Goal: Task Accomplishment & Management: Manage account settings

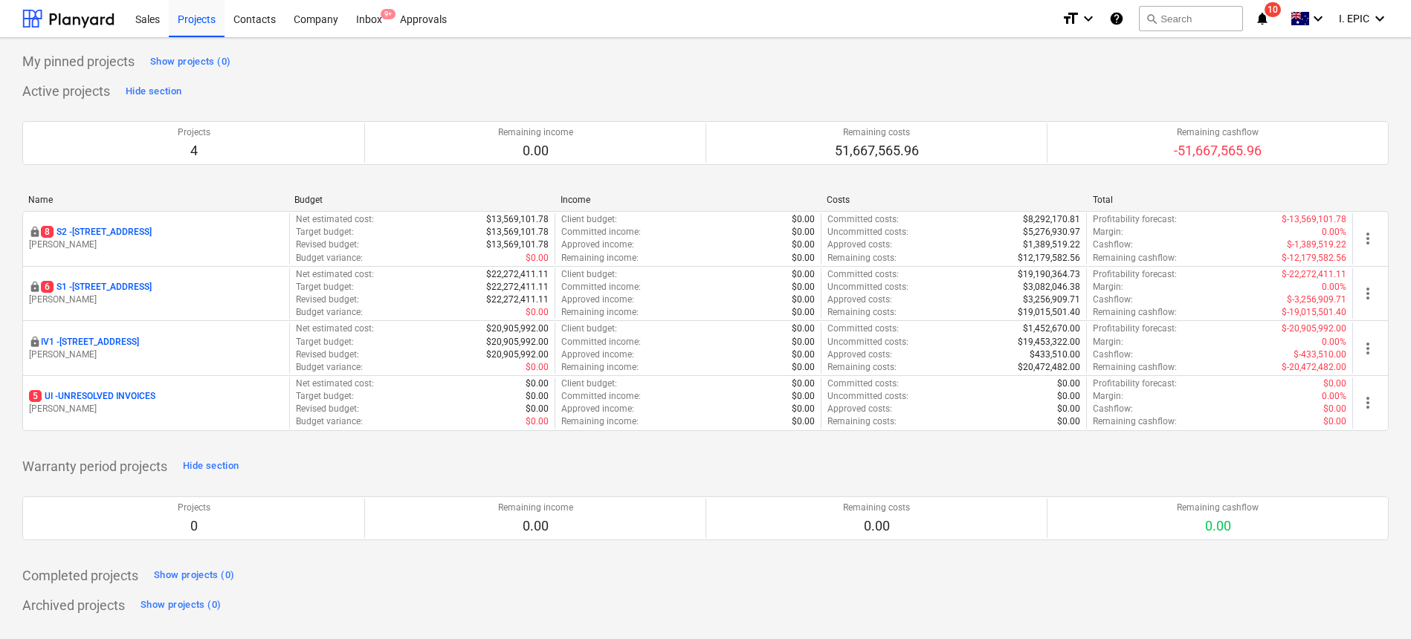
click at [600, 20] on div "Sales Projects Contacts Company Inbox 9+ Approvals" at bounding box center [587, 18] width 923 height 37
click at [1194, 16] on button "search Search" at bounding box center [1191, 18] width 104 height 25
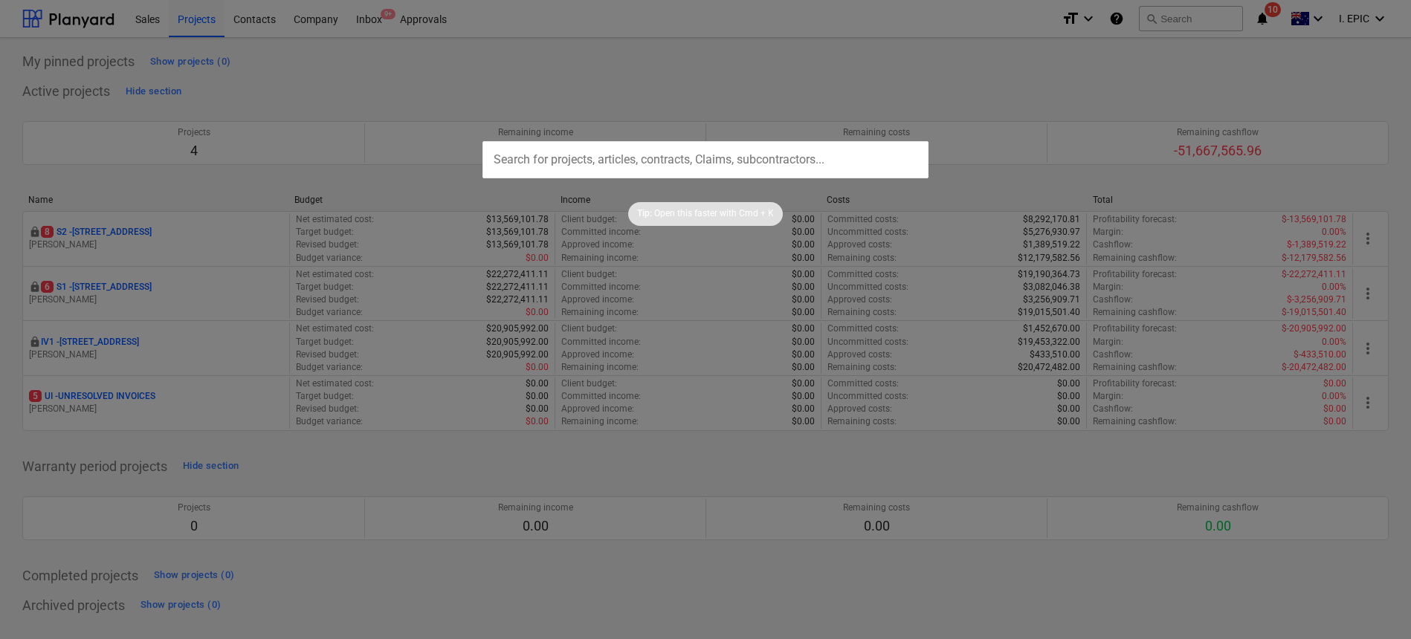
click at [691, 157] on input "text" at bounding box center [705, 159] width 446 height 37
paste input "Invoice_1253899967"
drag, startPoint x: 459, startPoint y: 127, endPoint x: 381, endPoint y: 121, distance: 79.0
click at [381, 121] on div "Invoice_1253899967 Tip: Open this faster with Cmd + K" at bounding box center [705, 319] width 1411 height 639
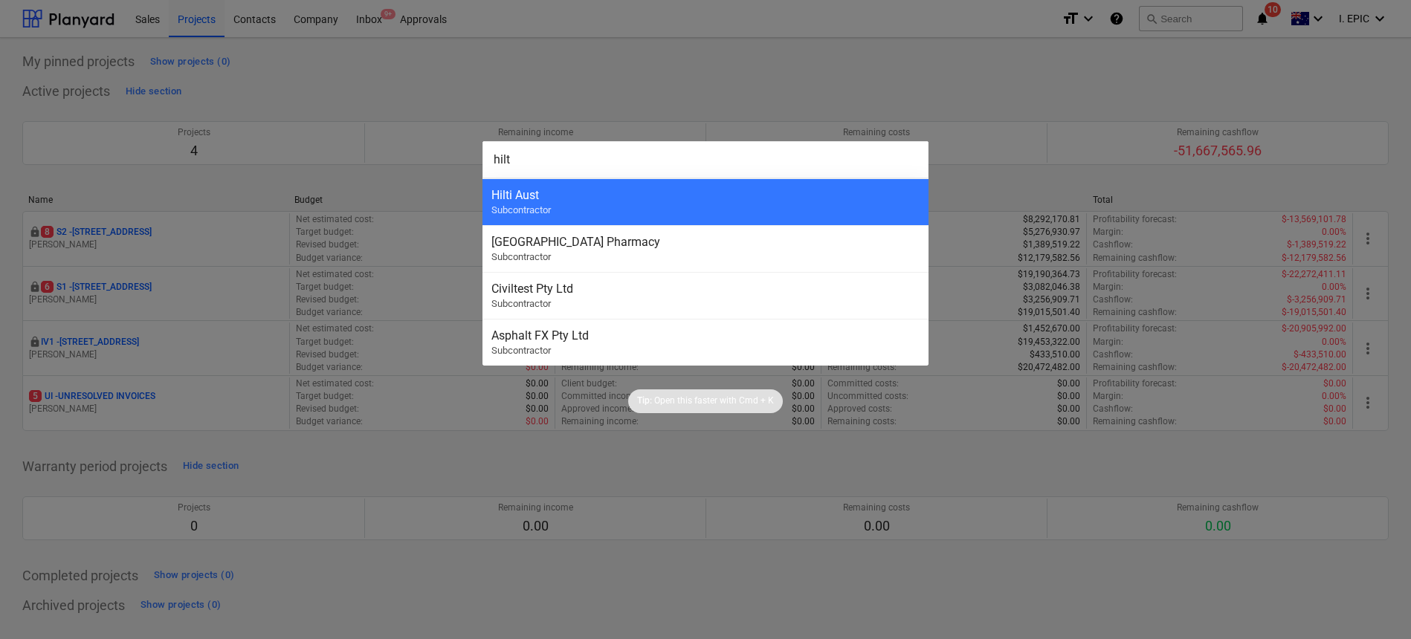
type input "hilti"
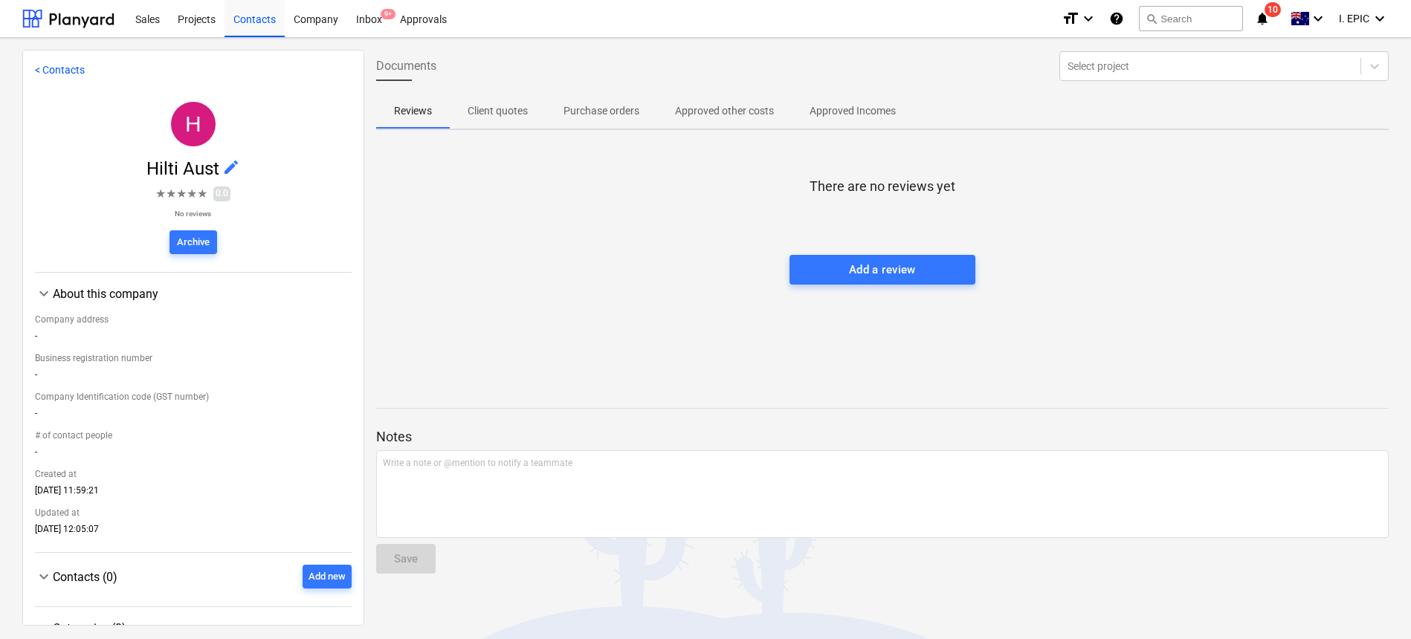
click at [728, 112] on p "Approved other costs" at bounding box center [724, 111] width 99 height 16
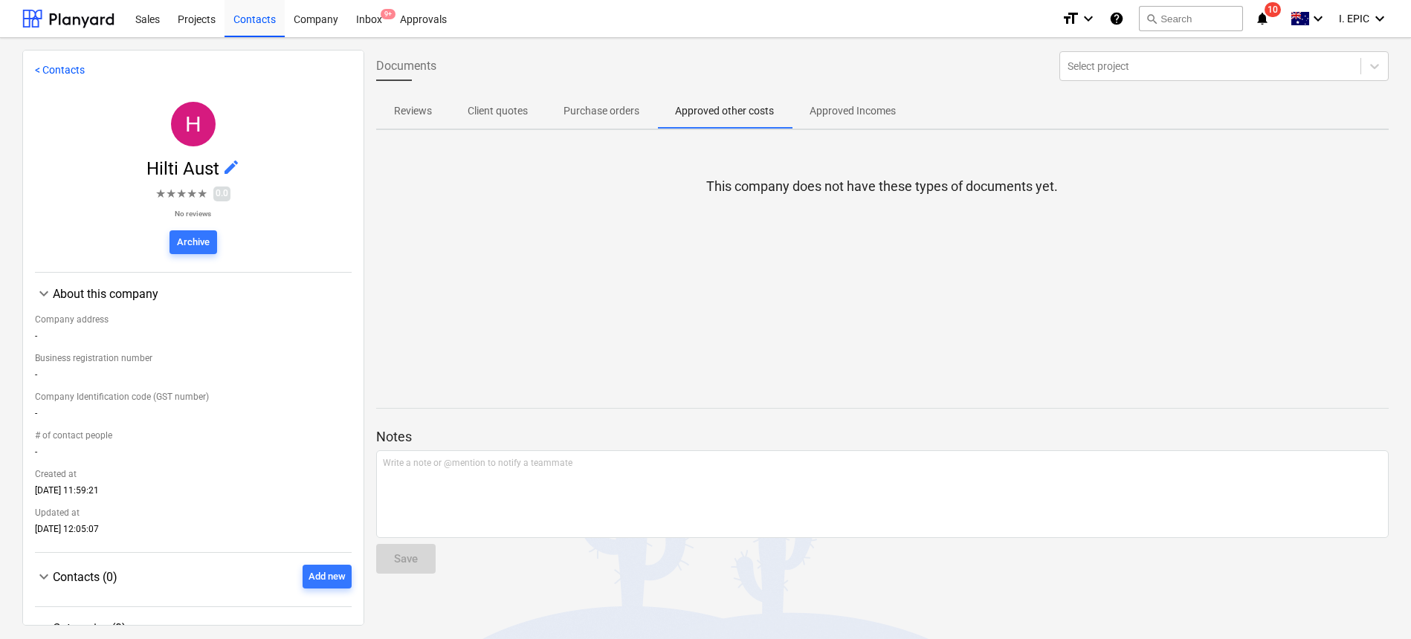
drag, startPoint x: 616, startPoint y: 109, endPoint x: 529, endPoint y: 107, distance: 87.0
click at [615, 109] on p "Purchase orders" at bounding box center [601, 111] width 76 height 16
click at [482, 108] on p "Client quotes" at bounding box center [498, 111] width 60 height 16
click at [407, 112] on p "Reviews" at bounding box center [413, 111] width 38 height 16
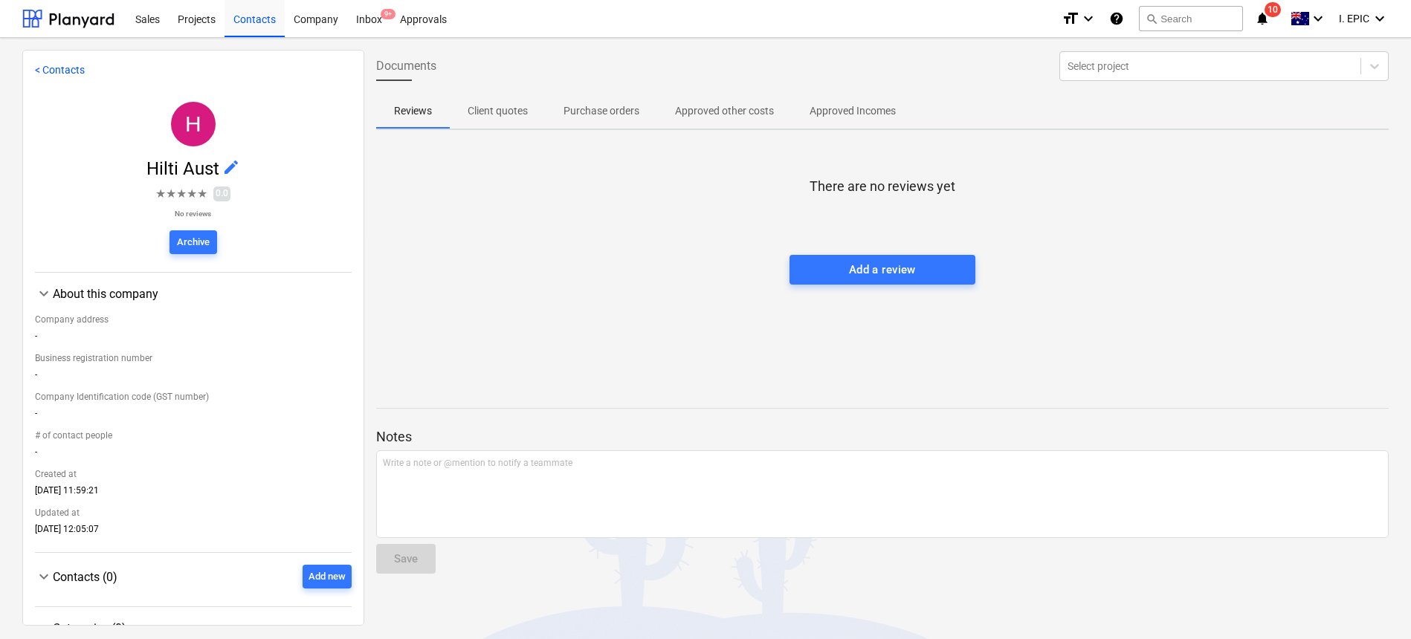
click at [871, 111] on p "Approved Incomes" at bounding box center [853, 111] width 86 height 16
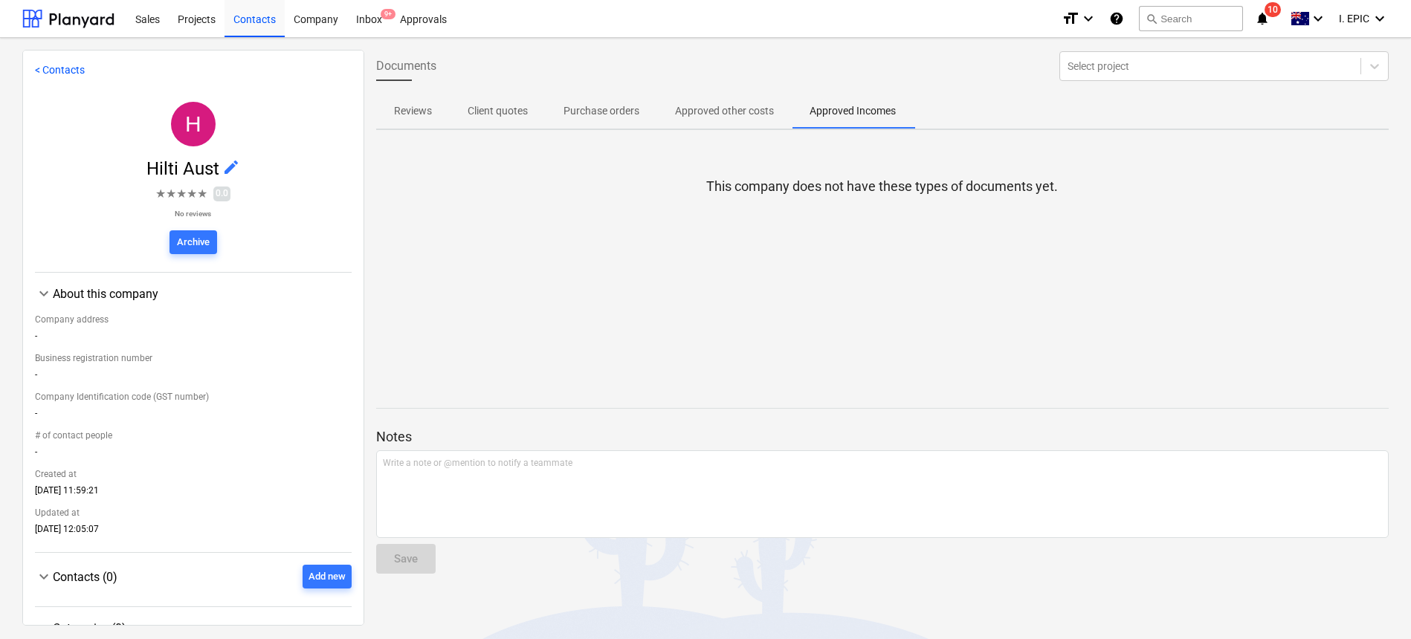
click at [657, 190] on div "This company does not have these types of documents yet." at bounding box center [882, 253] width 1013 height 223
click at [413, 65] on span "Documents" at bounding box center [406, 66] width 60 height 18
click at [511, 201] on div at bounding box center [882, 211] width 1013 height 30
click at [377, 18] on div "Inbox 9+" at bounding box center [369, 18] width 44 height 38
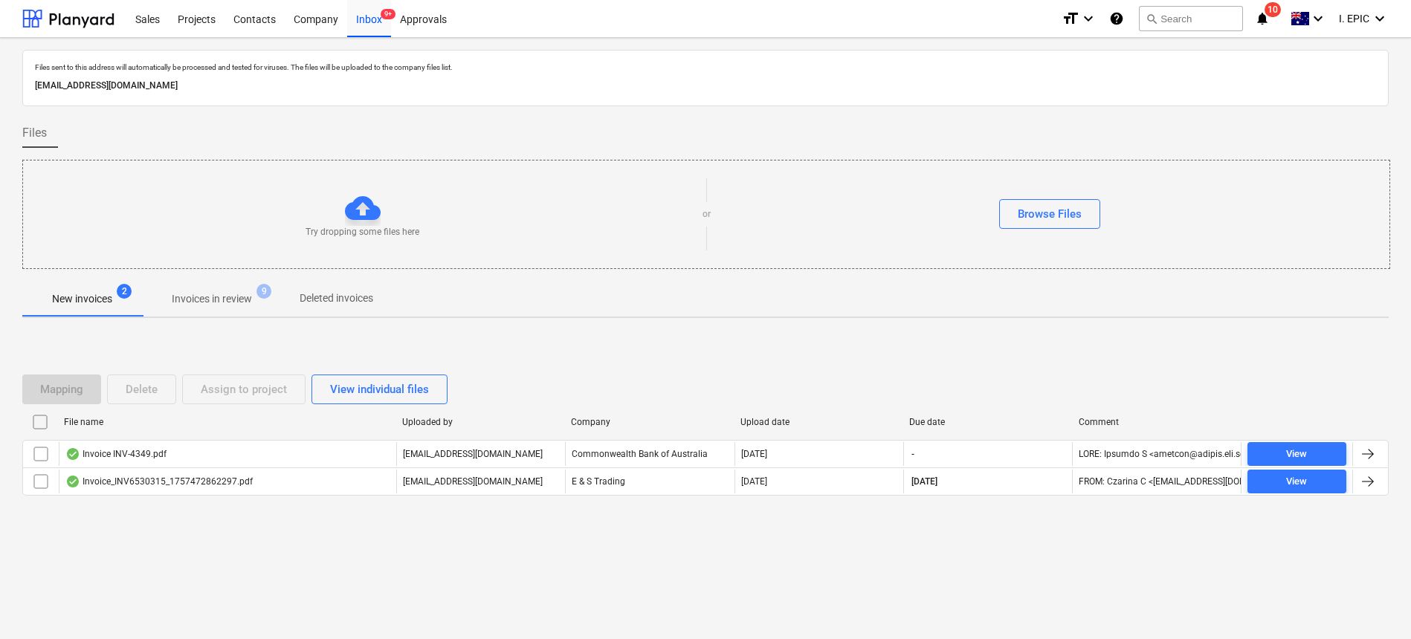
click at [192, 303] on p "Invoices in review" at bounding box center [212, 299] width 80 height 16
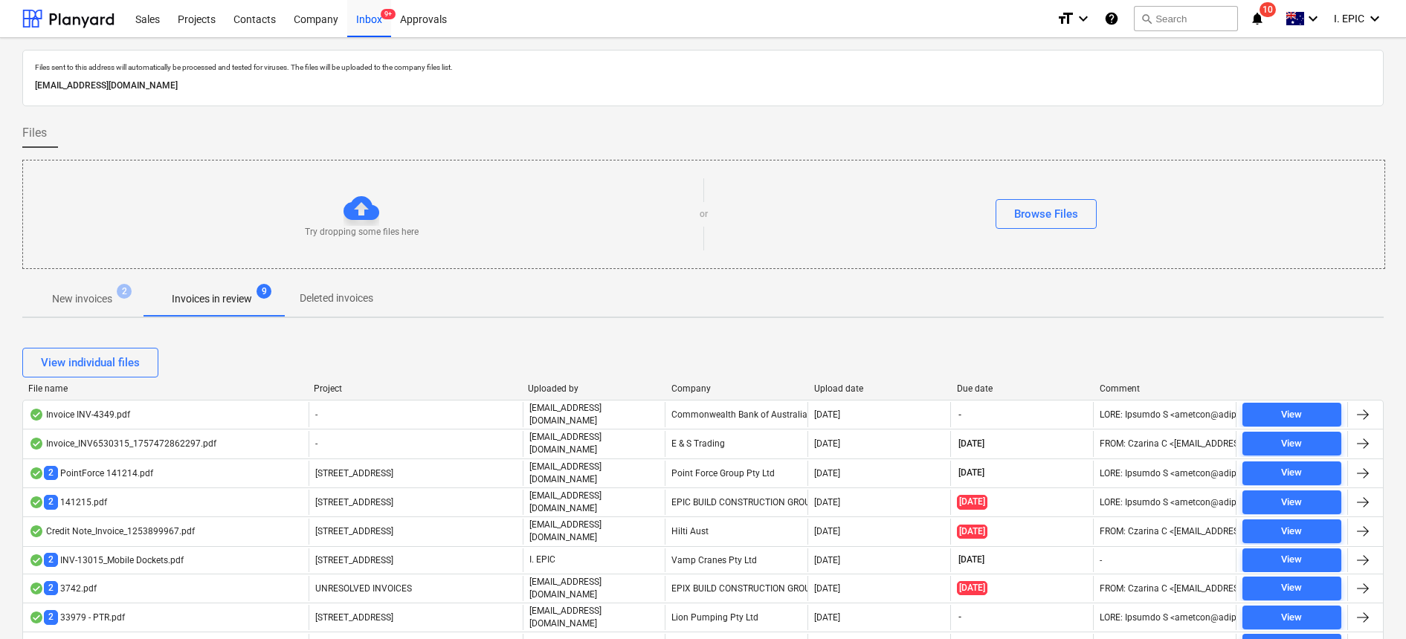
click at [56, 387] on div "File name" at bounding box center [165, 389] width 274 height 10
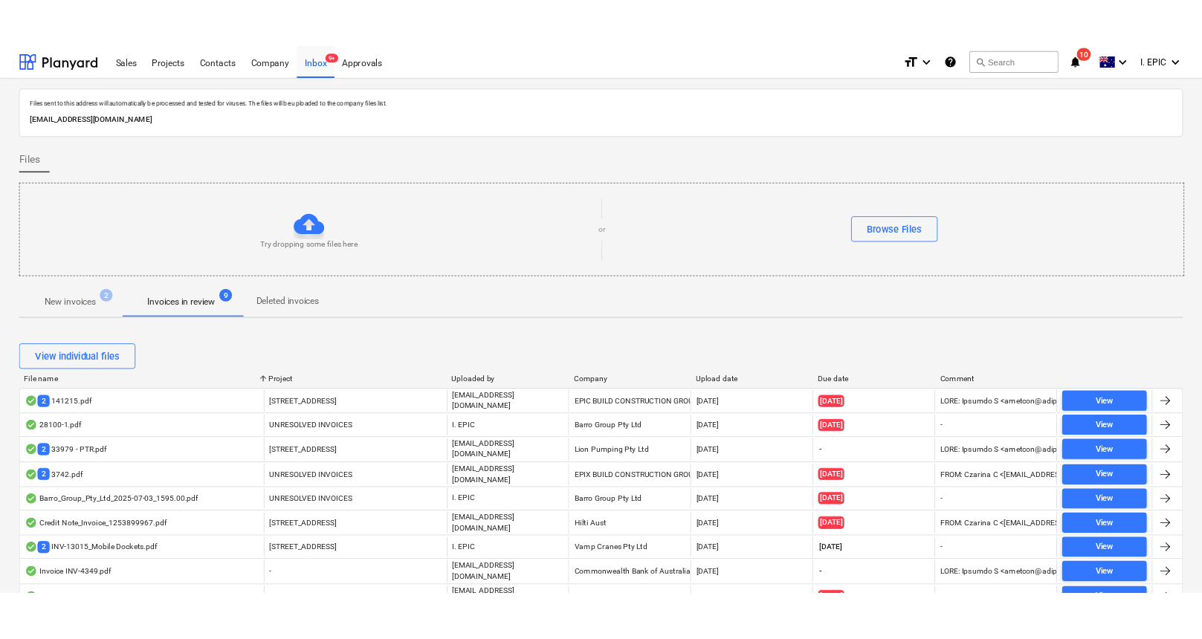
scroll to position [172, 0]
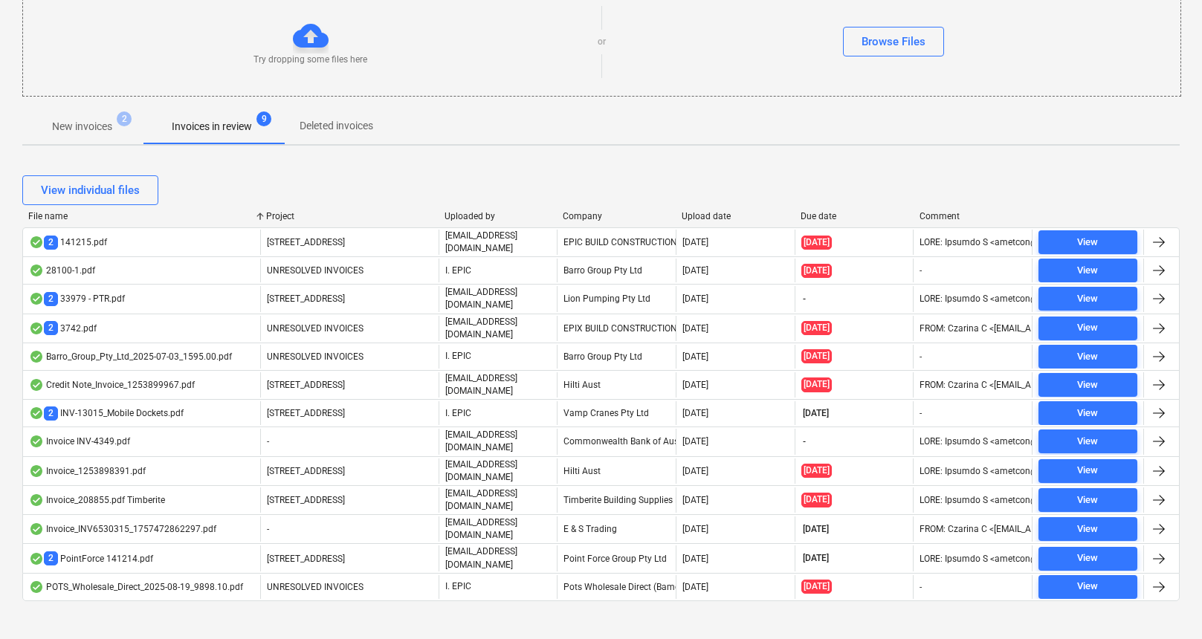
click at [955, 132] on div "New invoices 2 Invoices in review 9 Deleted invoices" at bounding box center [600, 127] width 1157 height 36
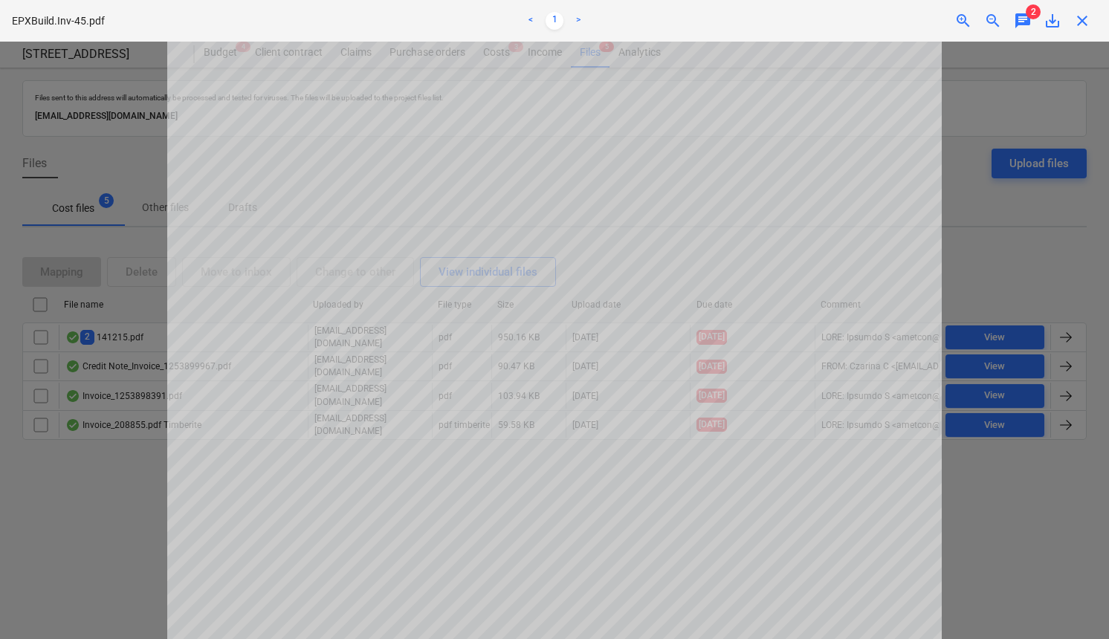
click at [972, 93] on div at bounding box center [554, 341] width 1109 height 598
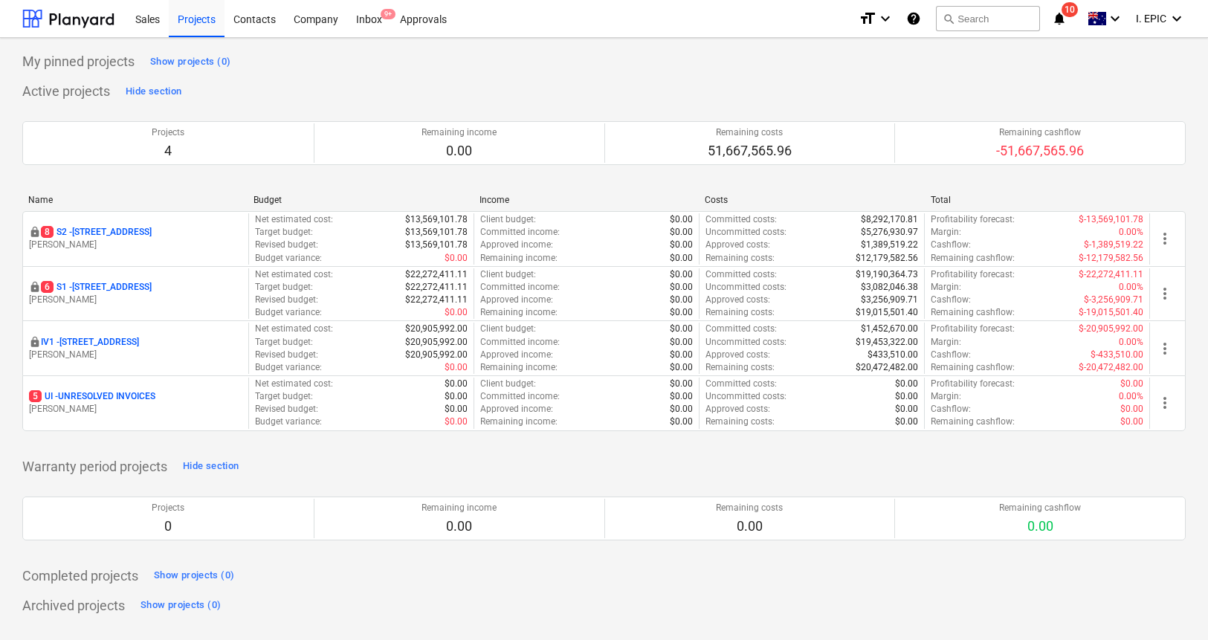
click at [590, 116] on div at bounding box center [603, 118] width 1163 height 6
click at [590, 107] on div "Projects 4 Remaining income 0.00 Remaining costs 51,667,565.96 Remaining cashfl…" at bounding box center [603, 143] width 1163 height 80
click at [1065, 19] on icon "notifications" at bounding box center [1059, 19] width 15 height 18
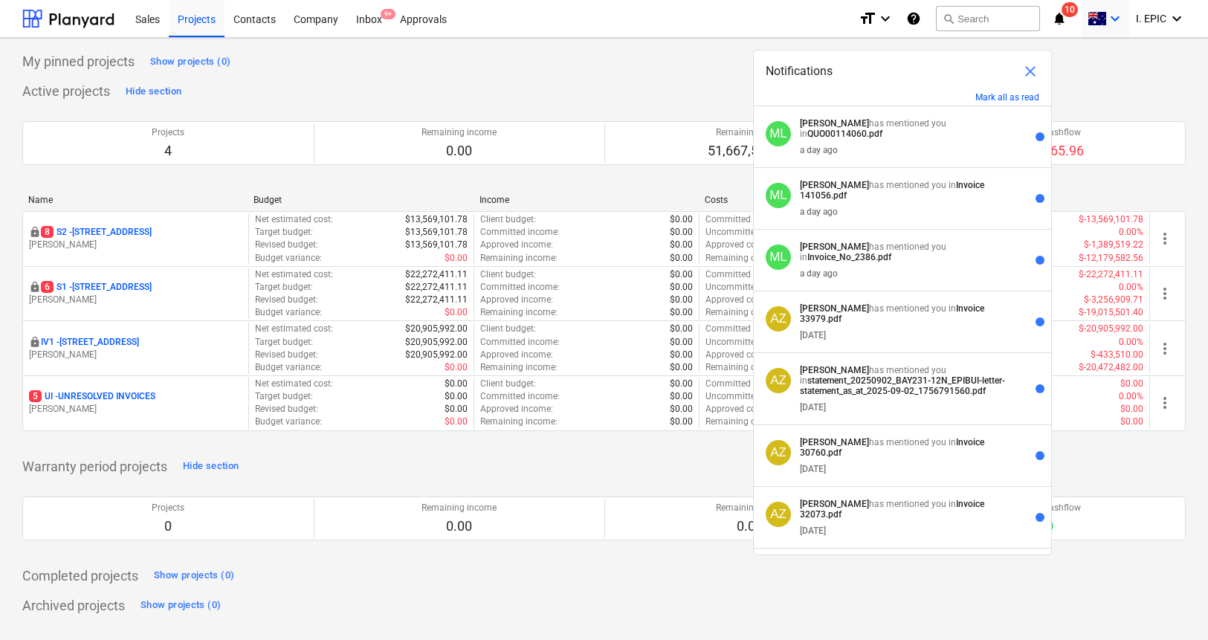
click at [1109, 22] on icon "keyboard_arrow_down" at bounding box center [1115, 19] width 18 height 18
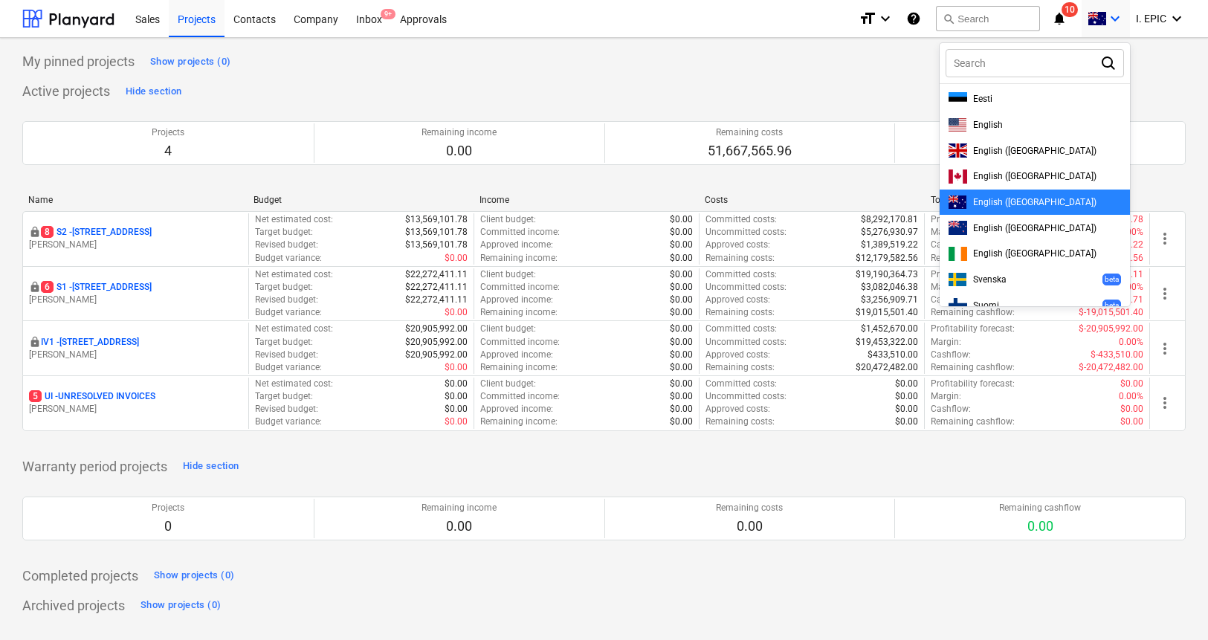
click at [887, 55] on div at bounding box center [604, 320] width 1208 height 640
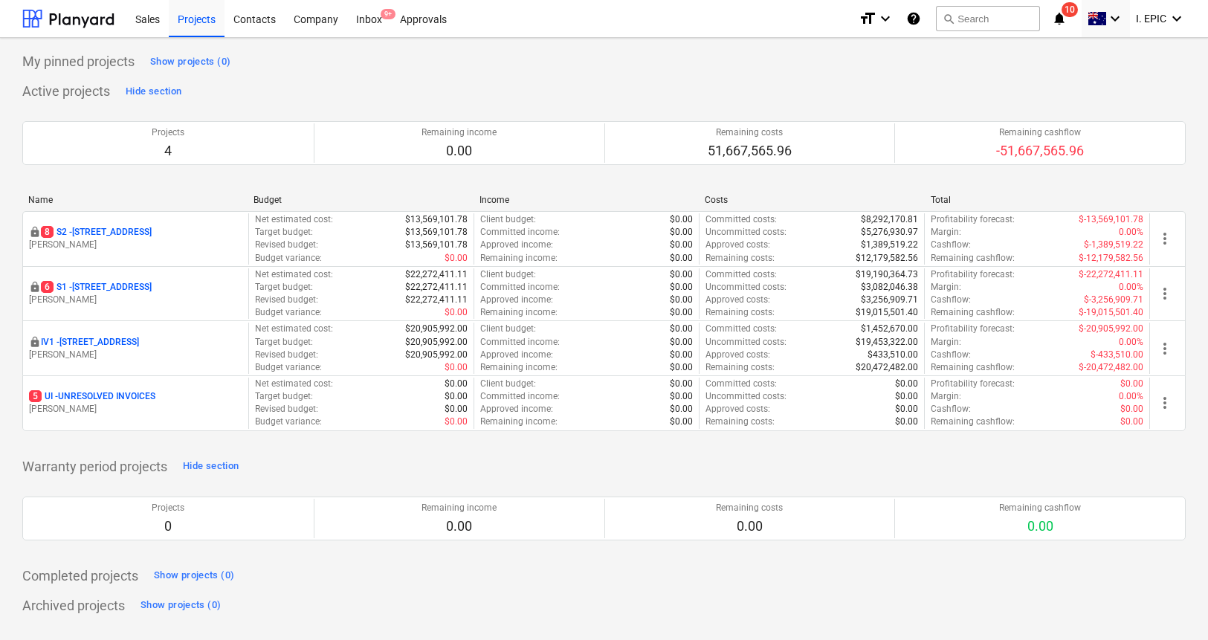
click at [839, 65] on div "My pinned projects Show projects (0)" at bounding box center [603, 62] width 1163 height 24
drag, startPoint x: 732, startPoint y: 70, endPoint x: 707, endPoint y: 69, distance: 25.3
click at [729, 70] on div "My pinned projects Show projects (0)" at bounding box center [603, 62] width 1163 height 24
click at [378, 22] on div "Inbox 9+" at bounding box center [369, 18] width 44 height 38
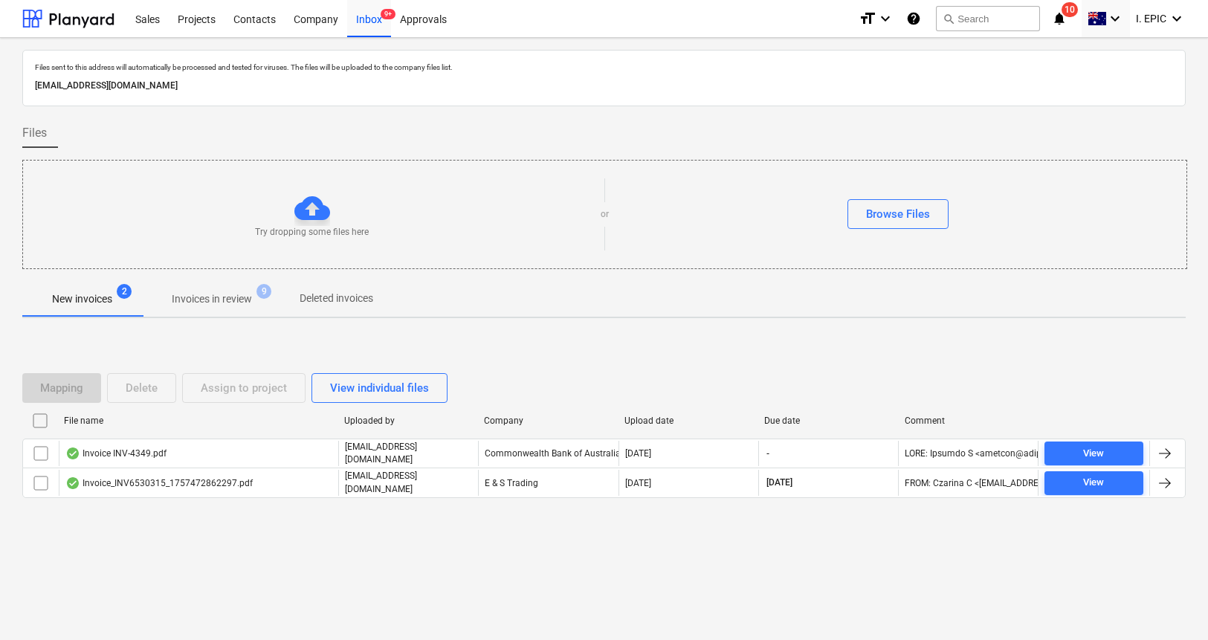
click at [548, 314] on div "New invoices 2 Invoices in review 9 Deleted invoices" at bounding box center [603, 299] width 1163 height 36
drag, startPoint x: 1063, startPoint y: 107, endPoint x: 1047, endPoint y: 42, distance: 67.3
click at [1063, 107] on div at bounding box center [603, 112] width 1163 height 12
drag, startPoint x: 1062, startPoint y: 12, endPoint x: 1068, endPoint y: 30, distance: 19.8
click at [1062, 12] on span "10" at bounding box center [1070, 9] width 16 height 15
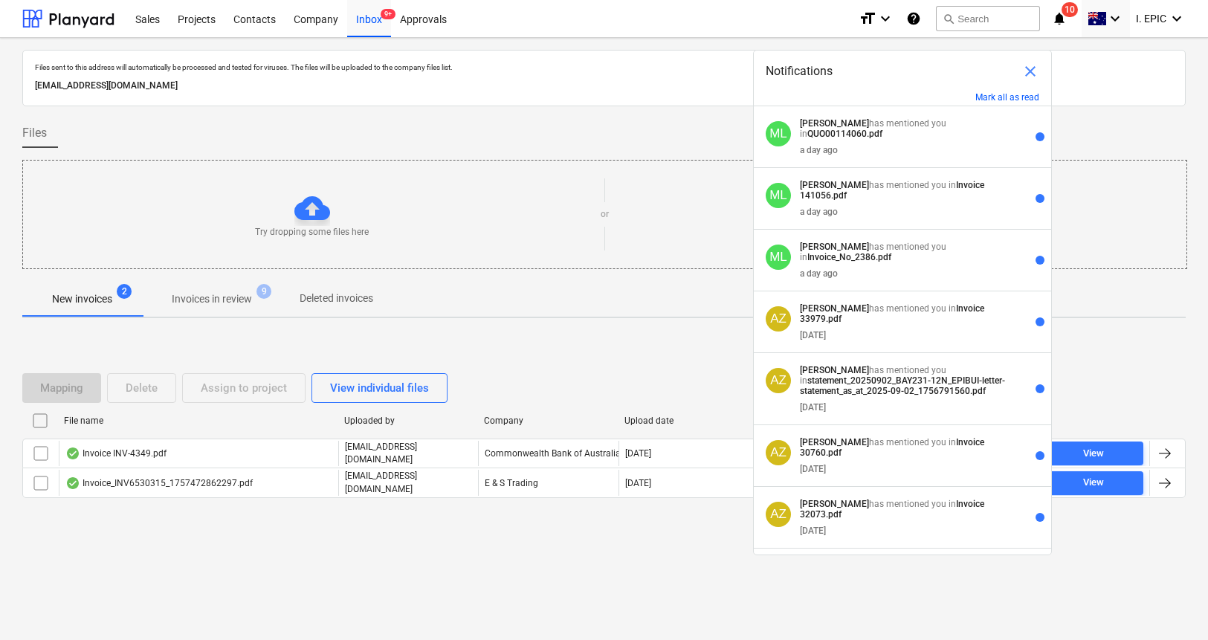
click at [635, 204] on div "Browse Files" at bounding box center [898, 214] width 578 height 30
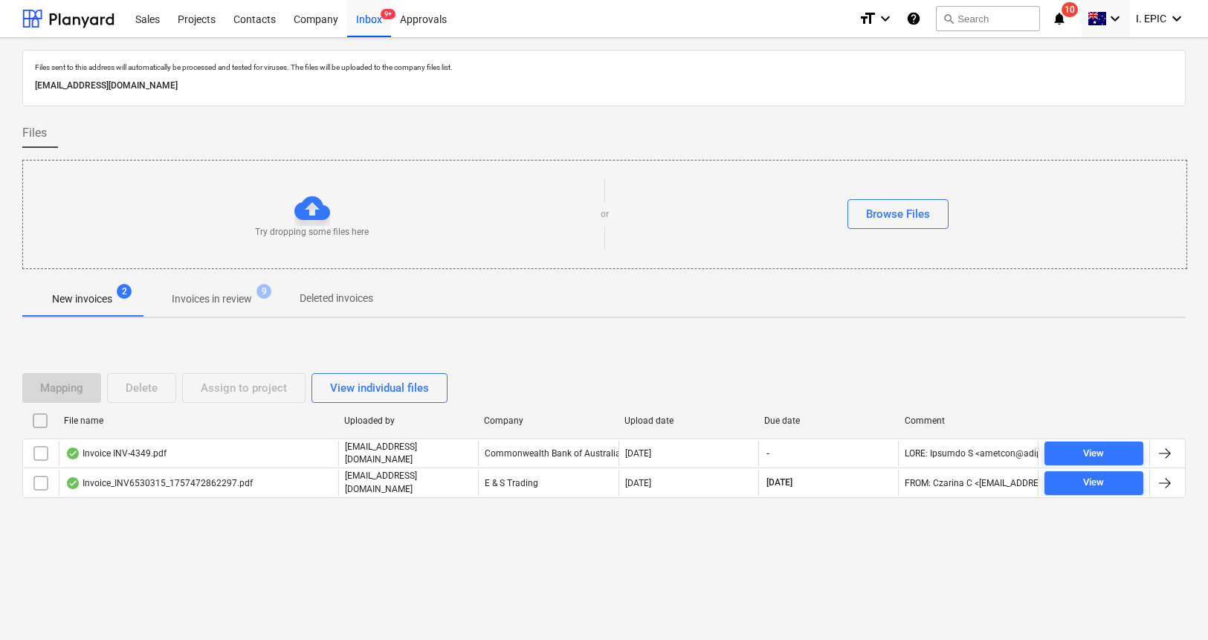
click at [242, 292] on p "Invoices in review" at bounding box center [212, 299] width 80 height 16
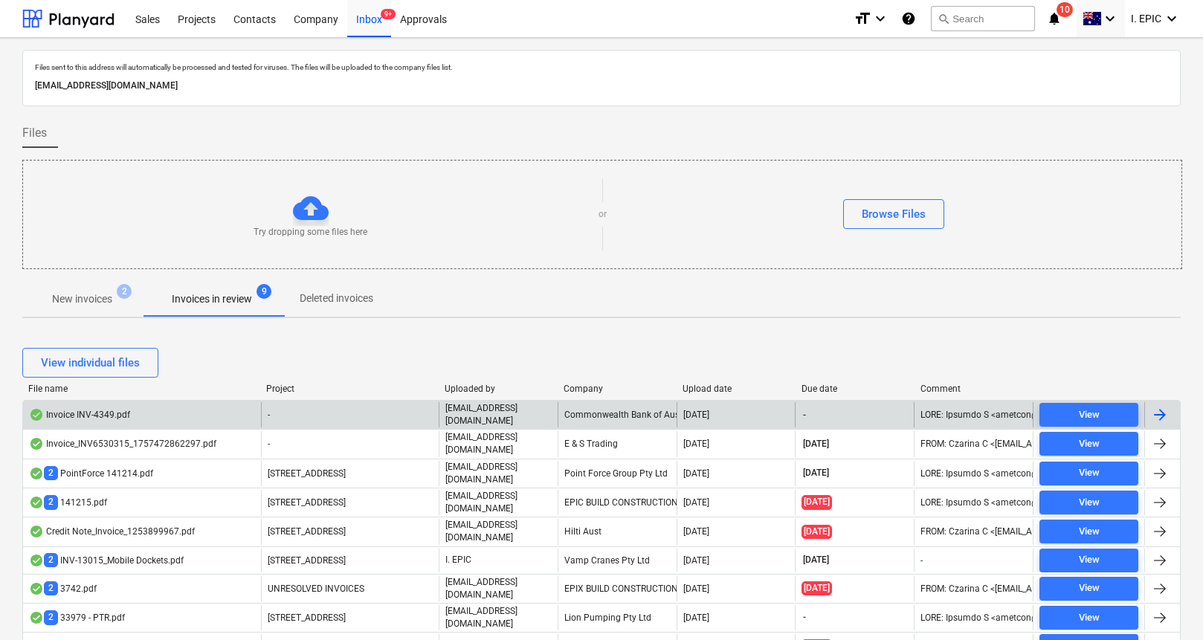
click at [107, 412] on div "Invoice INV-4349.pdf" at bounding box center [79, 415] width 101 height 12
click at [1126, 413] on span "View" at bounding box center [1088, 415] width 87 height 17
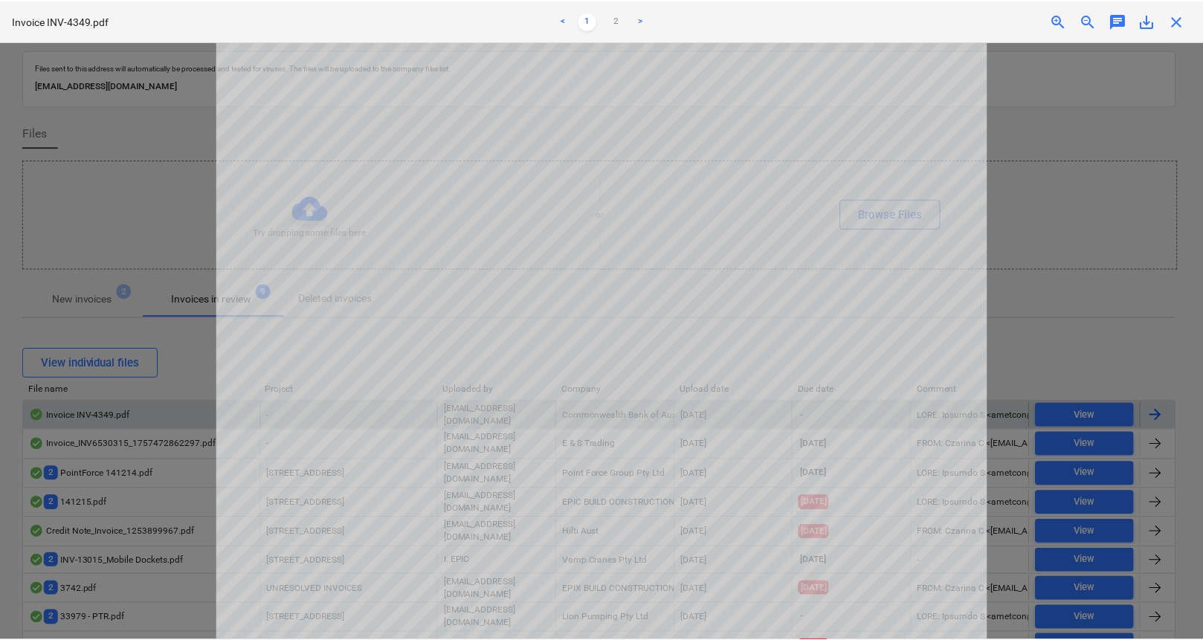
scroll to position [184, 0]
drag, startPoint x: 1060, startPoint y: 306, endPoint x: 1076, endPoint y: 342, distance: 39.6
click at [1060, 306] on div at bounding box center [604, 341] width 1208 height 598
click at [1186, 19] on span "close" at bounding box center [1181, 21] width 18 height 18
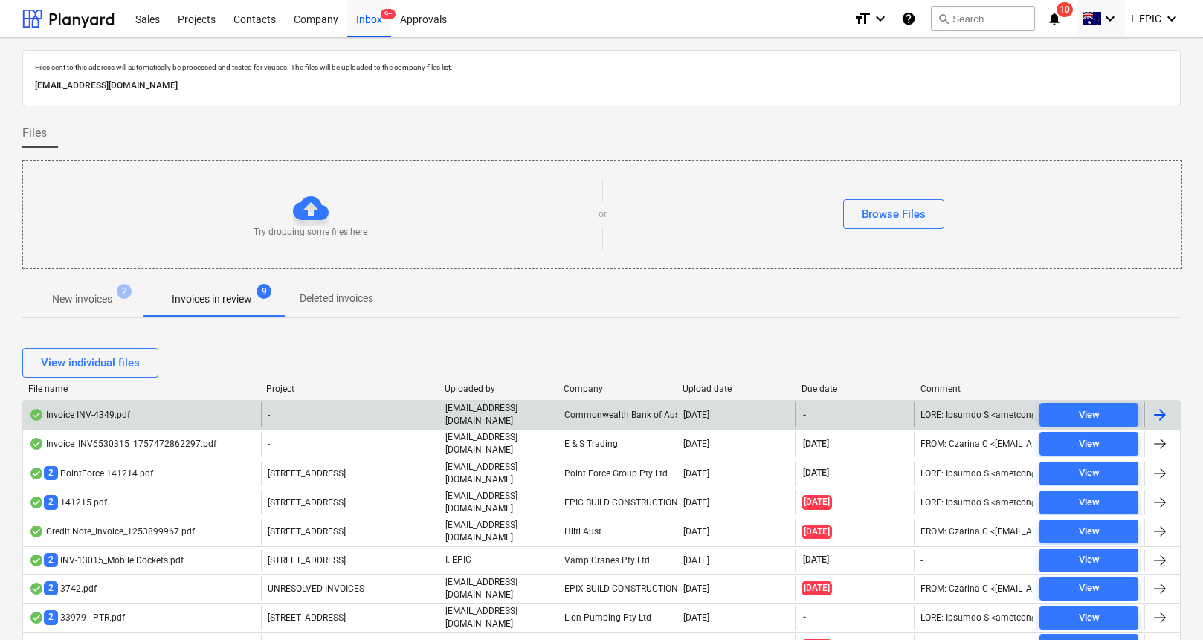
click at [1158, 411] on div at bounding box center [1160, 415] width 18 height 18
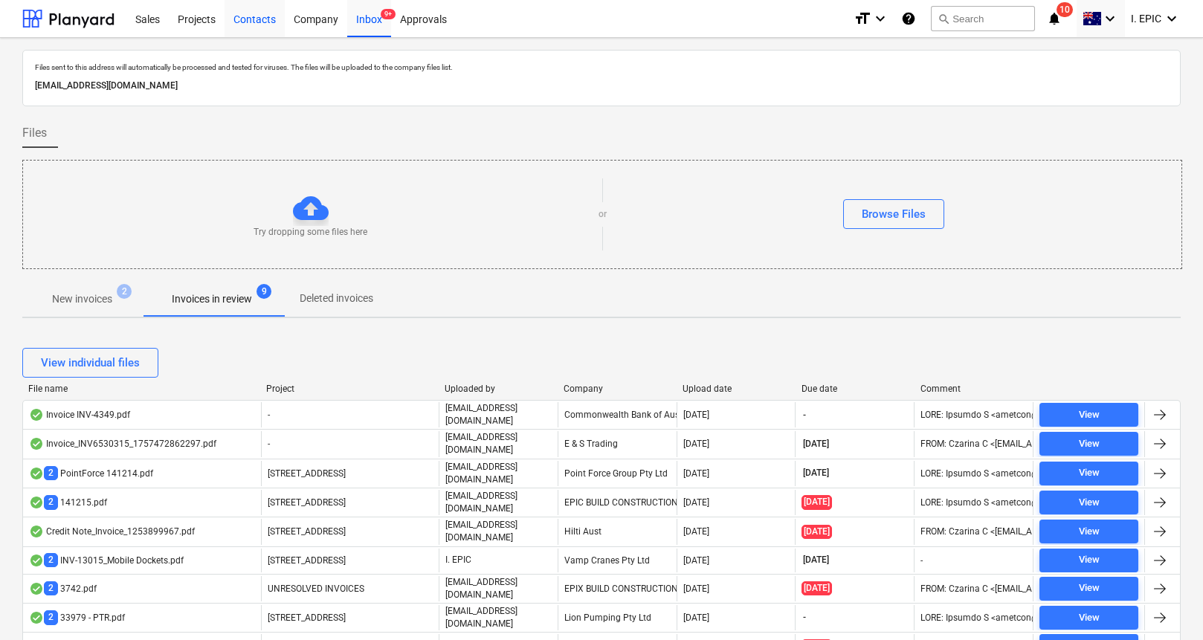
click at [225, 16] on div "Contacts" at bounding box center [255, 18] width 60 height 38
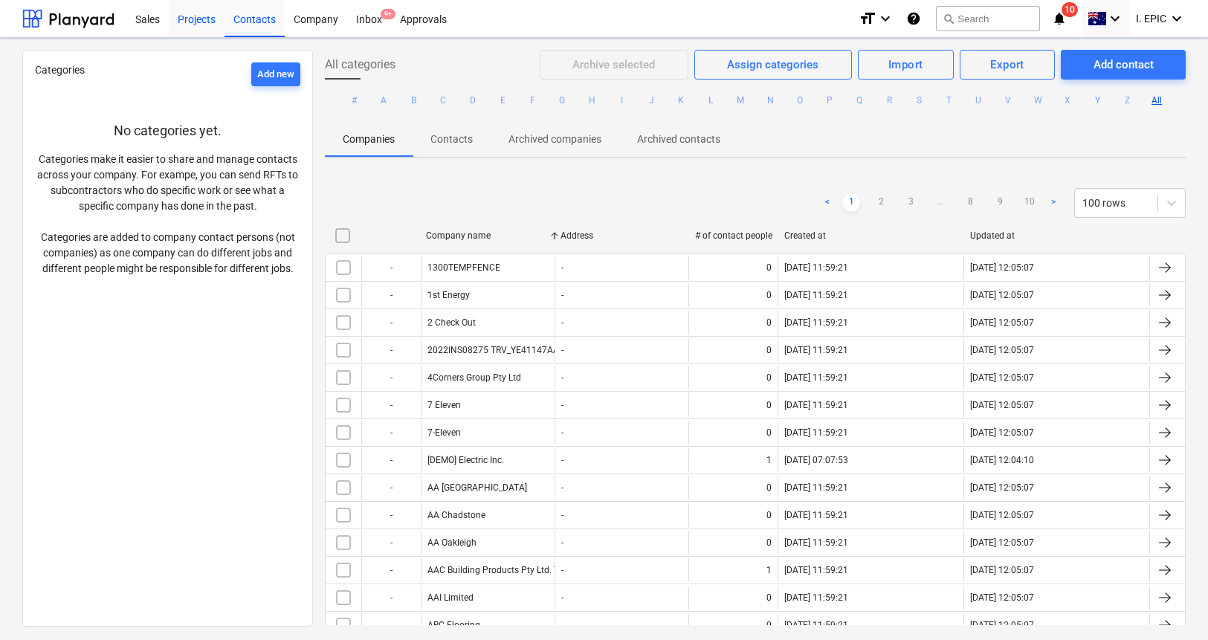
click at [204, 13] on div "Projects" at bounding box center [197, 18] width 56 height 38
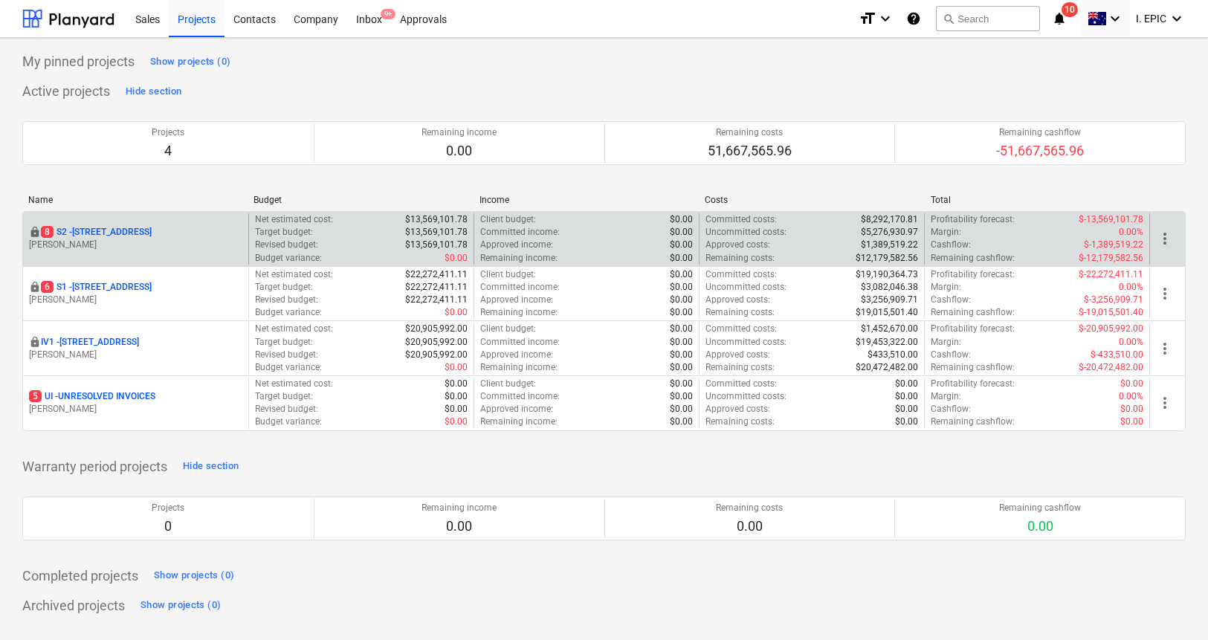
click at [113, 239] on p "[PERSON_NAME]" at bounding box center [135, 245] width 213 height 13
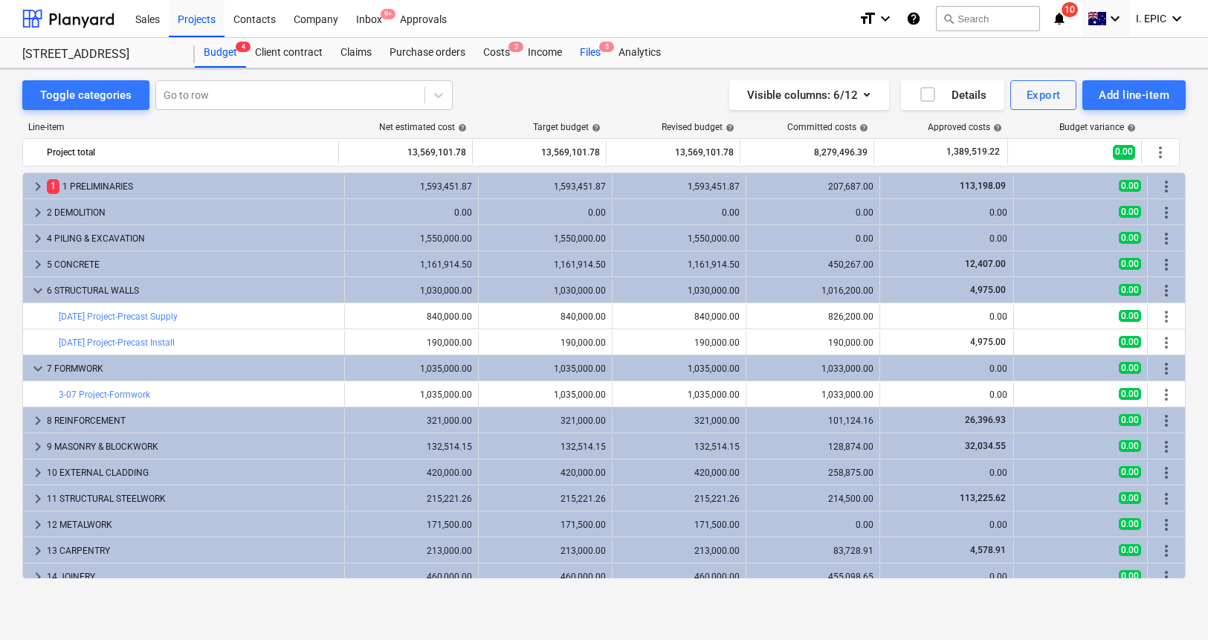
click at [591, 60] on div "Files 5" at bounding box center [590, 53] width 39 height 30
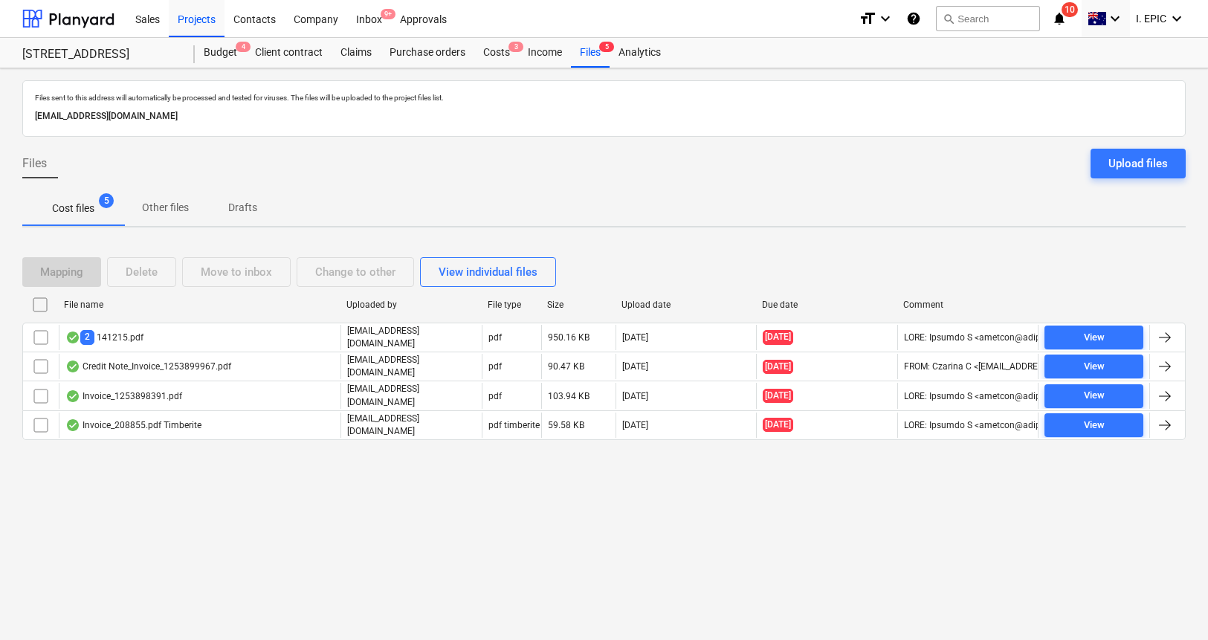
click at [458, 181] on div "Files Upload files" at bounding box center [603, 170] width 1163 height 42
click at [372, 22] on div "Inbox 9+" at bounding box center [369, 18] width 44 height 38
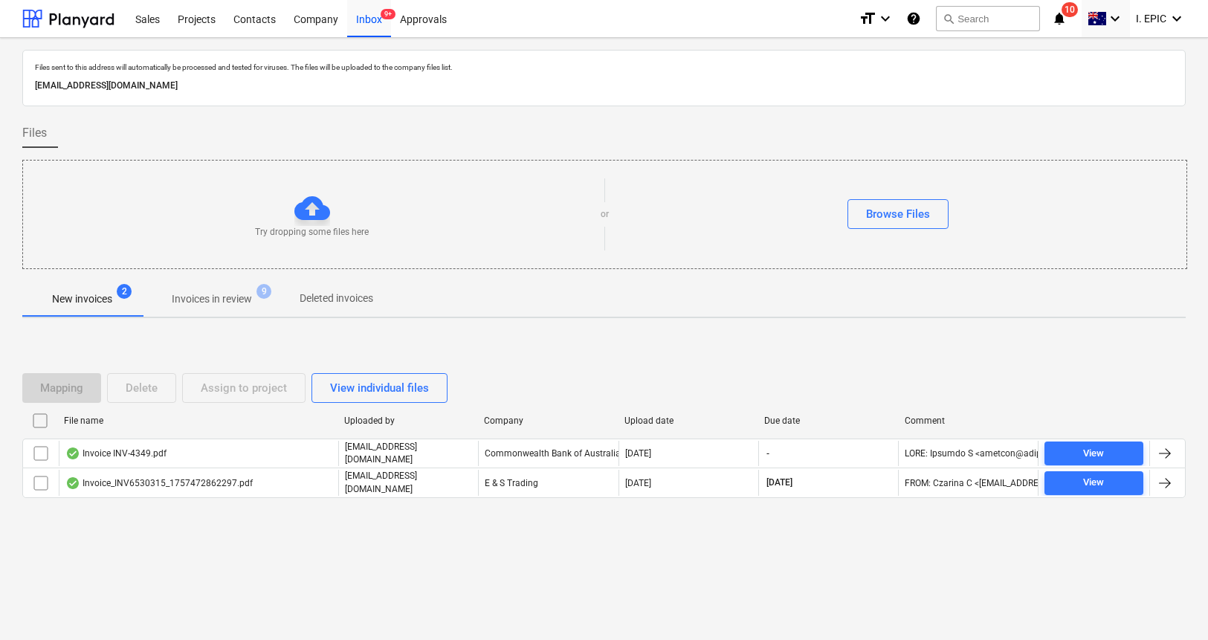
click at [526, 288] on div "New invoices 2 Invoices in review 9 Deleted invoices" at bounding box center [603, 299] width 1163 height 36
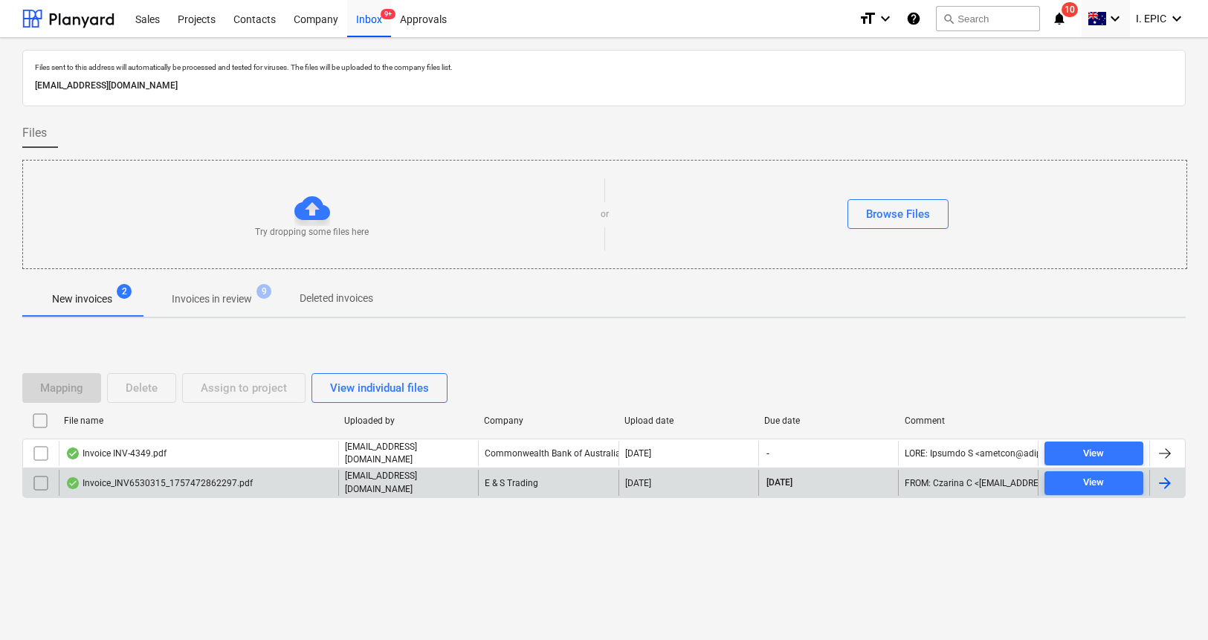
click at [233, 482] on div "Invoice_INV6530315_1757472862297.pdf" at bounding box center [158, 483] width 187 height 12
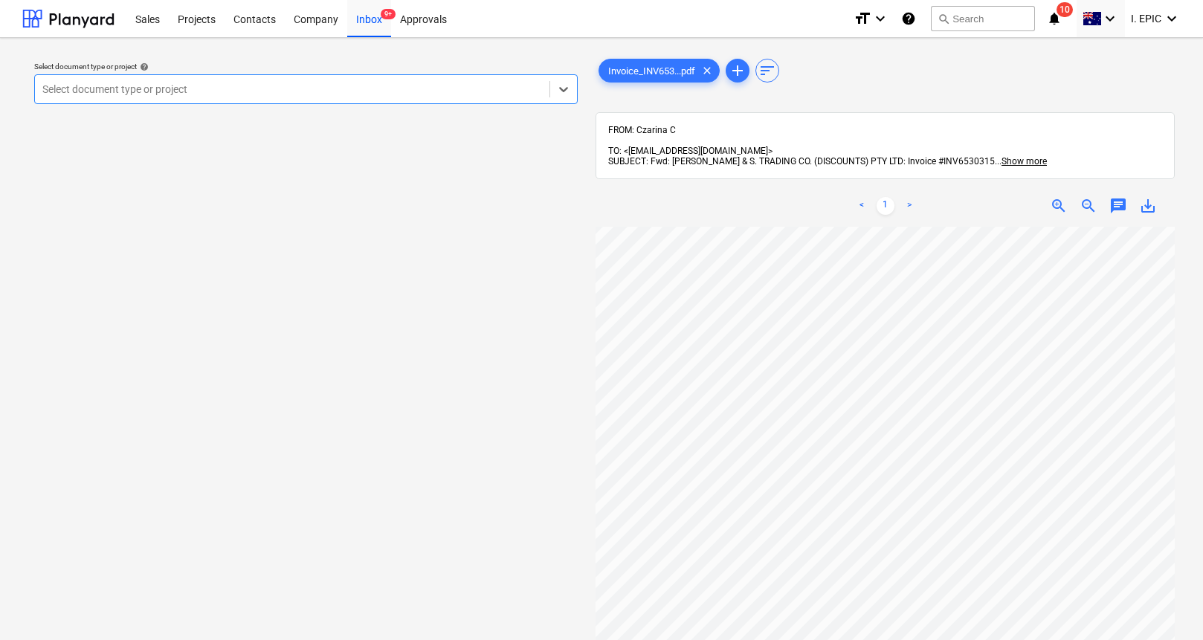
scroll to position [279, 203]
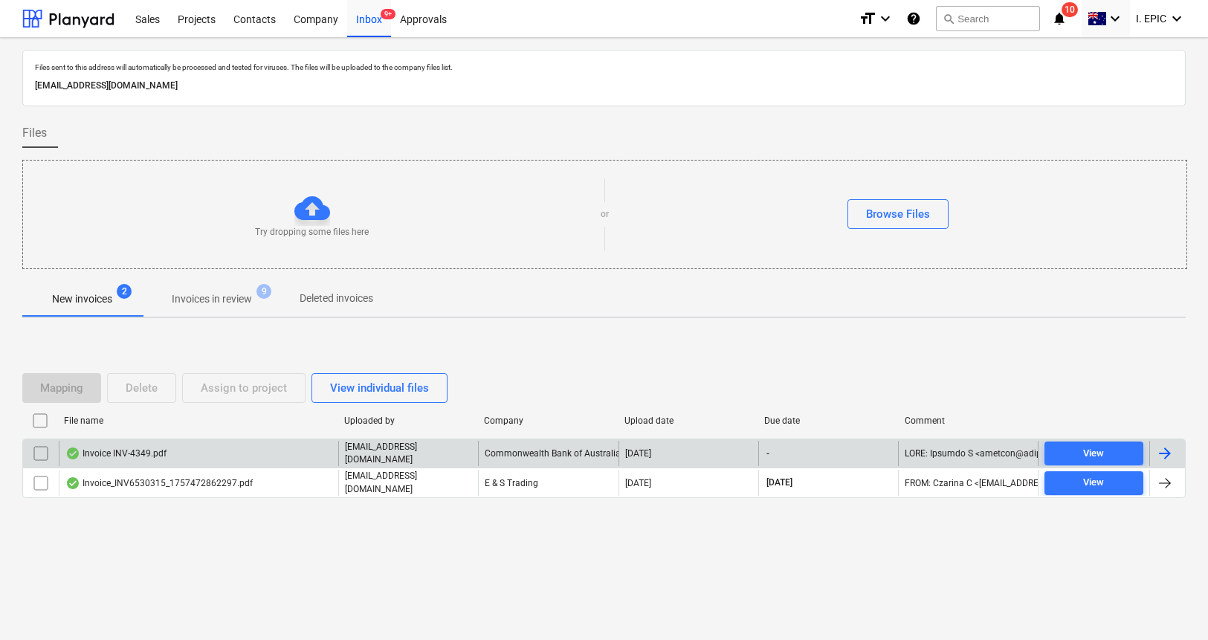
click at [169, 453] on div "Invoice INV-4349.pdf" at bounding box center [199, 453] width 280 height 25
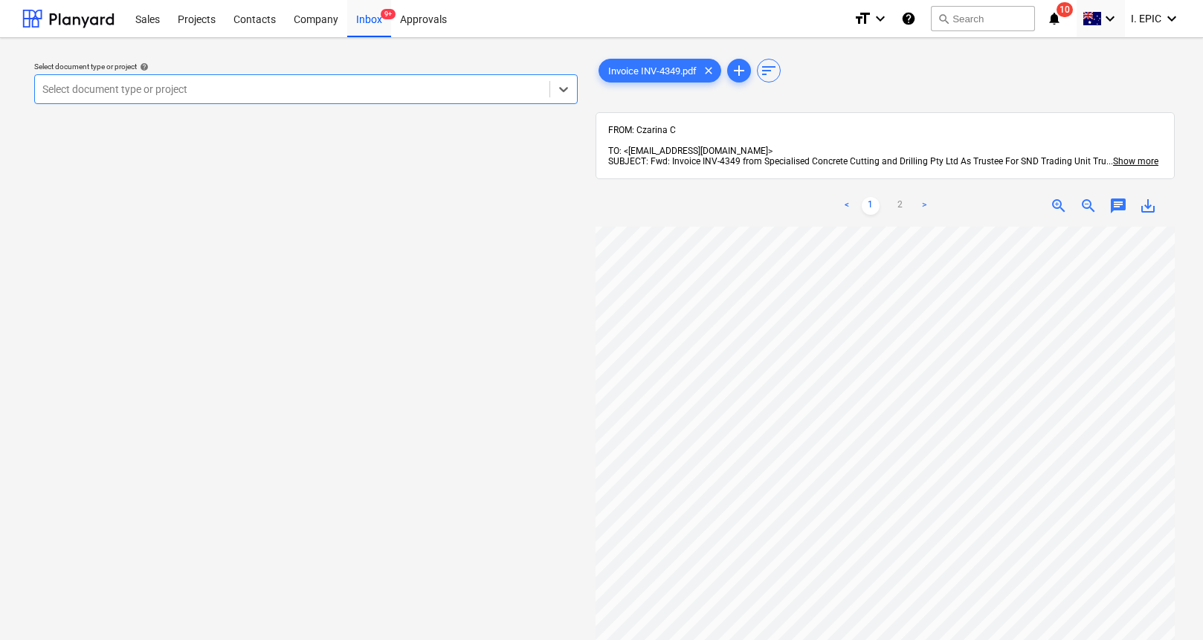
scroll to position [460, 0]
